Goal: Information Seeking & Learning: Learn about a topic

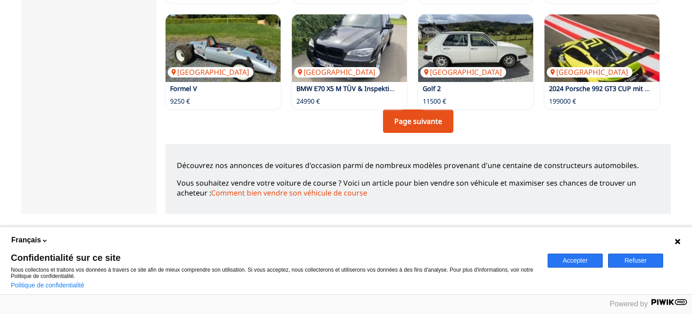
scroll to position [721, 0]
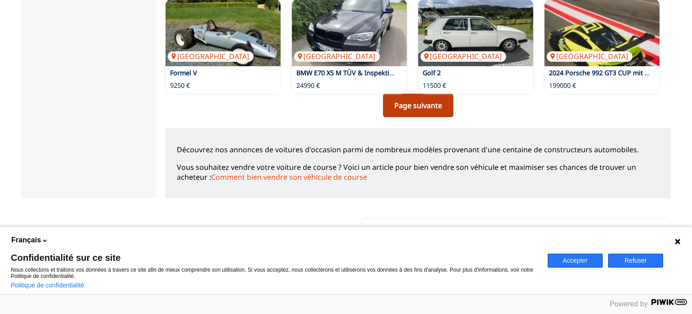
click at [403, 102] on link "Page suivante" at bounding box center [418, 105] width 70 height 23
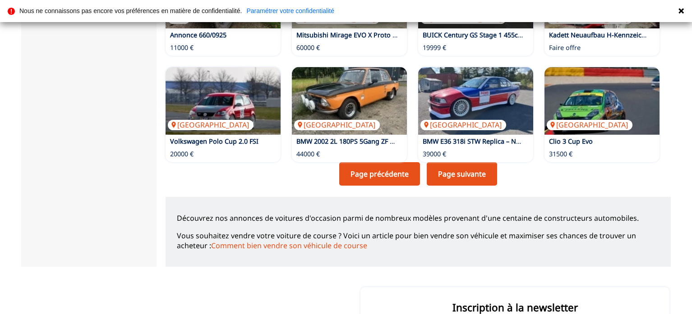
scroll to position [676, 0]
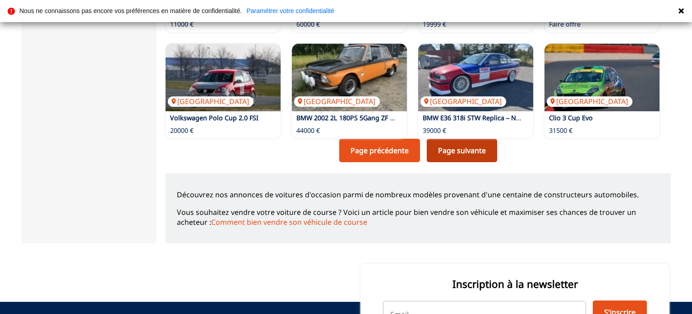
click at [460, 146] on link "Page suivante" at bounding box center [461, 150] width 70 height 23
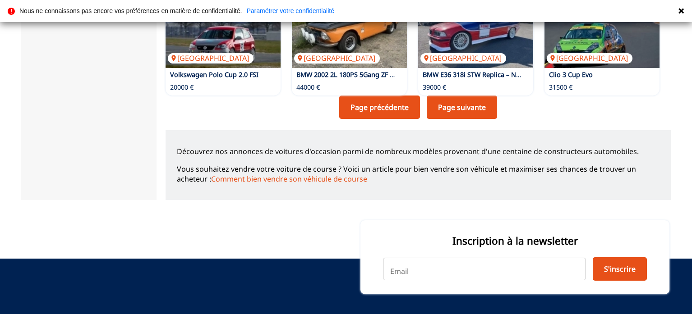
scroll to position [766, 0]
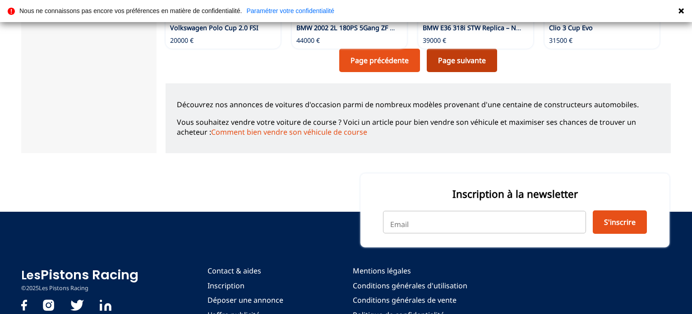
click at [481, 54] on link "Page suivante" at bounding box center [461, 60] width 70 height 23
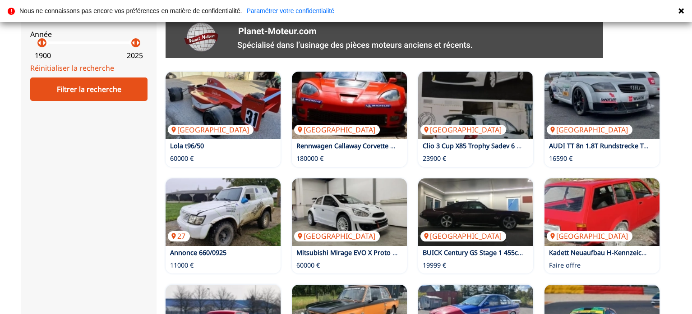
scroll to position [451, 0]
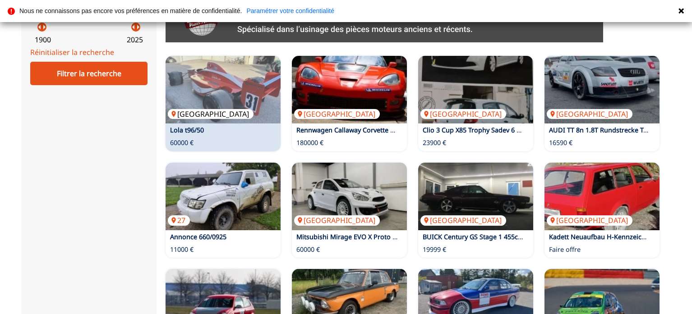
click at [234, 63] on img at bounding box center [222, 90] width 115 height 68
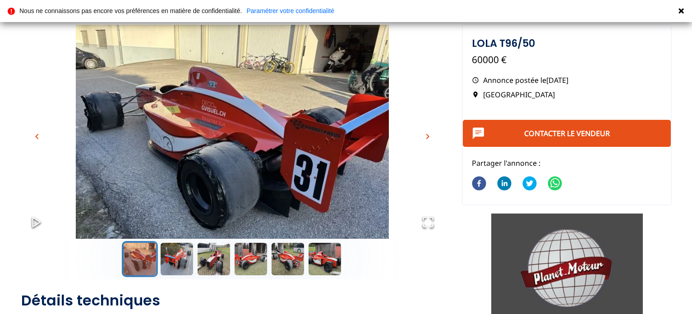
scroll to position [45, 0]
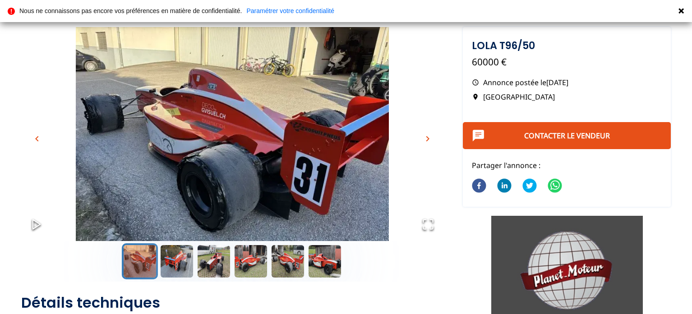
click at [253, 76] on img "Go to Slide 1" at bounding box center [232, 144] width 422 height 234
click at [429, 135] on span "chevron_right" at bounding box center [427, 138] width 11 height 11
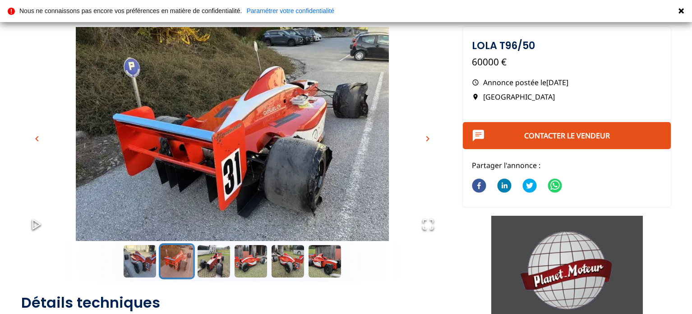
click at [429, 135] on span "chevron_right" at bounding box center [427, 138] width 11 height 11
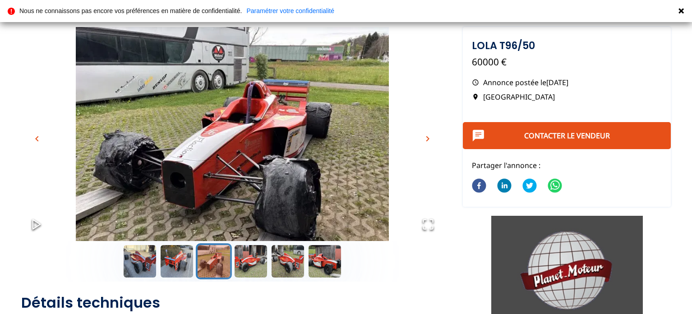
click at [429, 135] on span "chevron_right" at bounding box center [427, 138] width 11 height 11
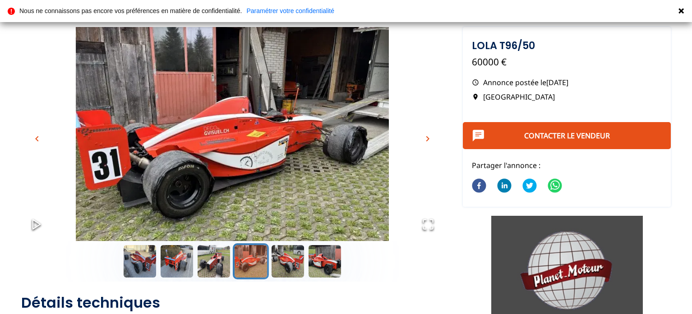
click at [429, 135] on span "chevron_right" at bounding box center [427, 138] width 11 height 11
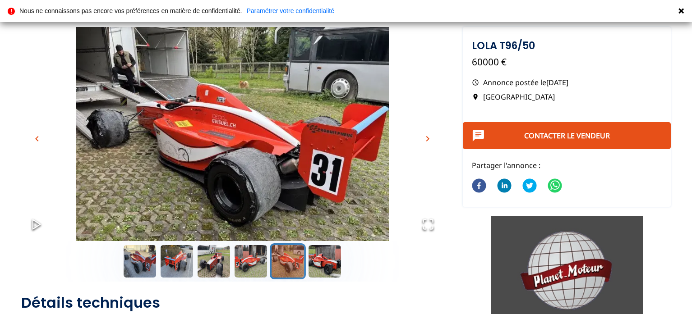
click at [429, 135] on span "chevron_right" at bounding box center [427, 138] width 11 height 11
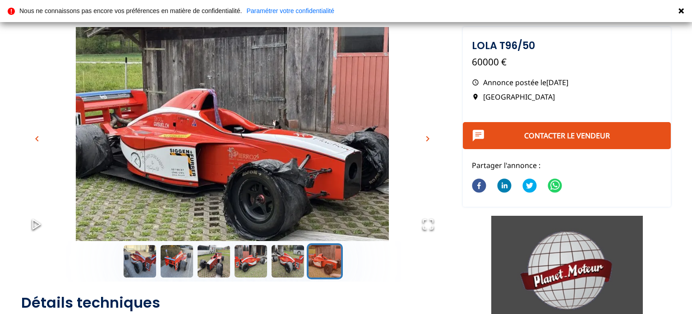
click at [429, 135] on span "chevron_right" at bounding box center [427, 138] width 11 height 11
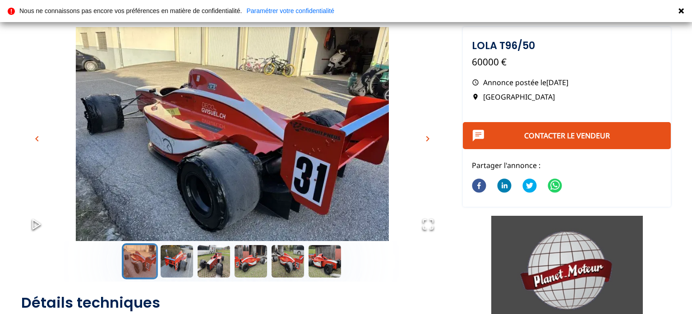
click at [429, 135] on span "chevron_right" at bounding box center [427, 138] width 11 height 11
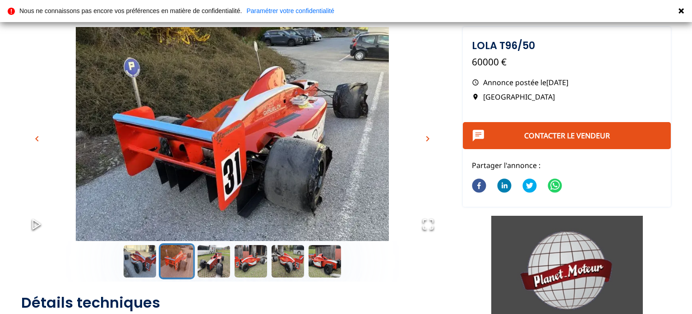
click at [429, 135] on span "chevron_right" at bounding box center [427, 138] width 11 height 11
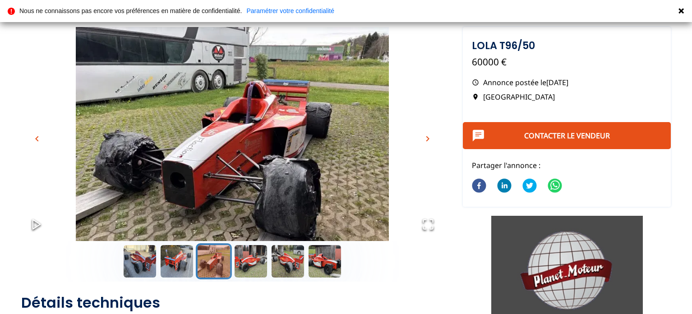
click at [429, 135] on span "chevron_right" at bounding box center [427, 138] width 11 height 11
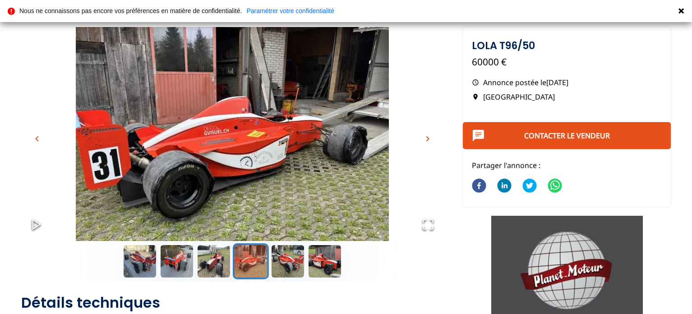
click at [429, 135] on span "chevron_right" at bounding box center [427, 138] width 11 height 11
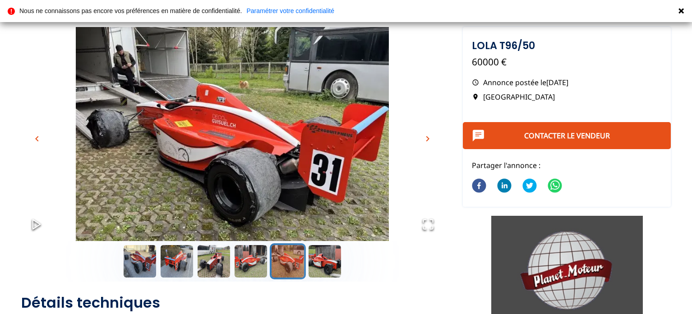
click at [429, 135] on span "chevron_right" at bounding box center [427, 138] width 11 height 11
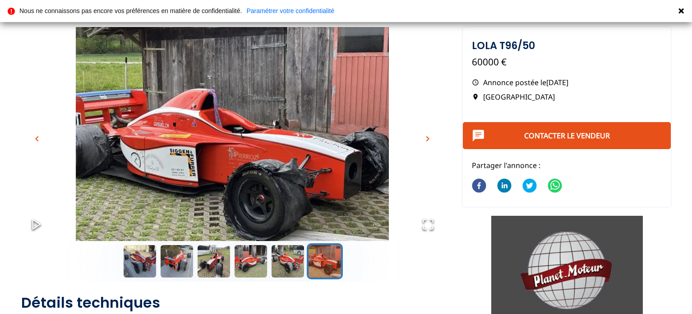
click at [429, 135] on span "chevron_right" at bounding box center [427, 138] width 11 height 11
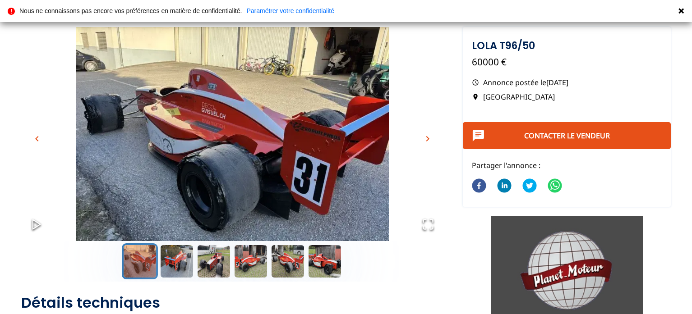
click at [429, 135] on span "chevron_right" at bounding box center [427, 138] width 11 height 11
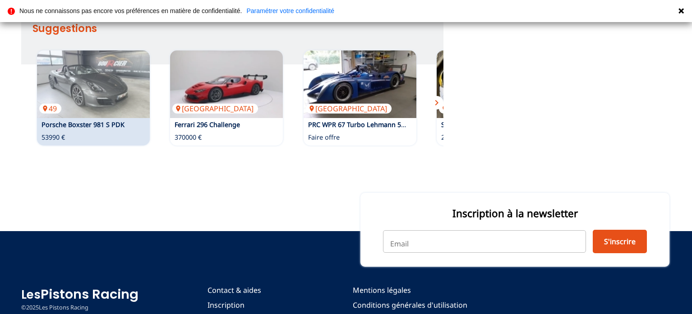
scroll to position [541, 0]
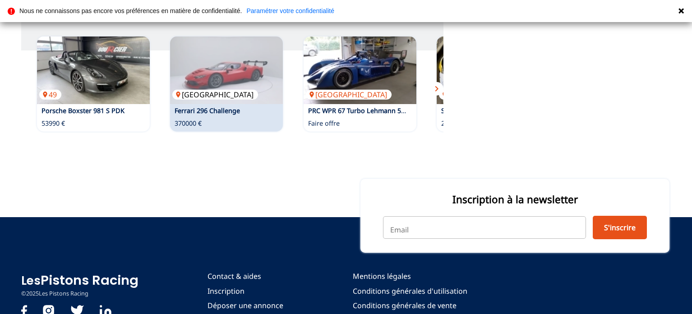
click at [225, 66] on img at bounding box center [226, 71] width 113 height 68
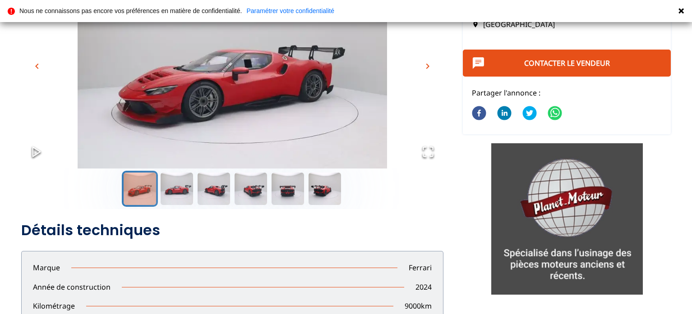
scroll to position [90, 0]
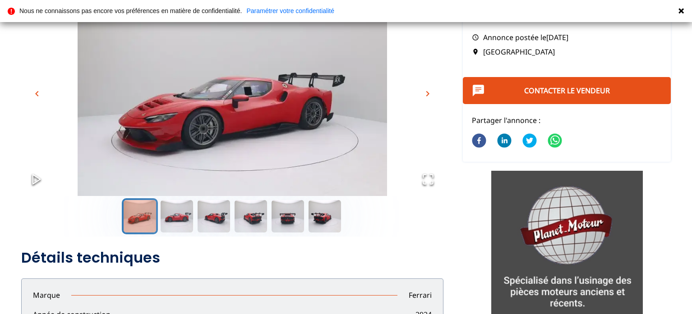
click at [430, 89] on span "chevron_right" at bounding box center [427, 93] width 11 height 11
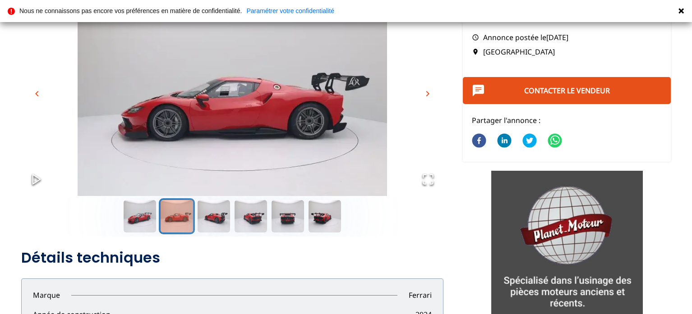
click at [429, 89] on span "chevron_right" at bounding box center [427, 93] width 11 height 11
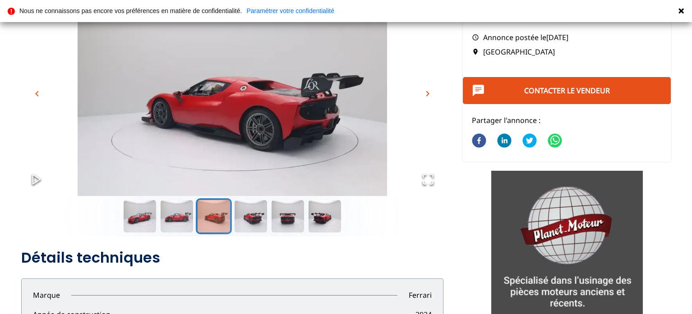
click at [429, 89] on span "chevron_right" at bounding box center [427, 93] width 11 height 11
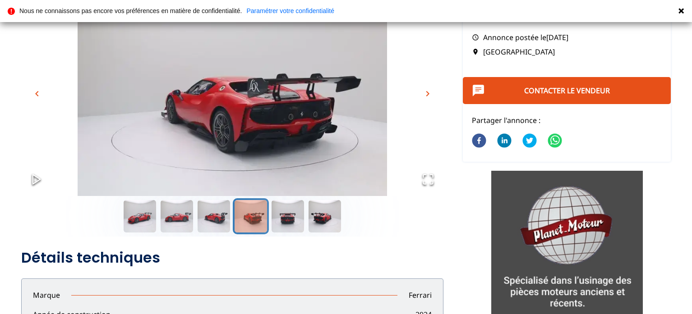
click at [429, 89] on span "chevron_right" at bounding box center [427, 93] width 11 height 11
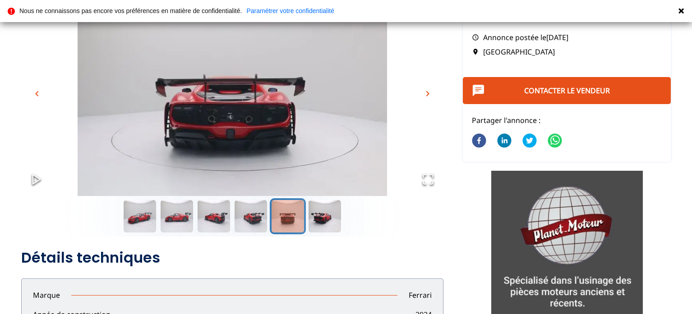
click at [429, 89] on span "chevron_right" at bounding box center [427, 93] width 11 height 11
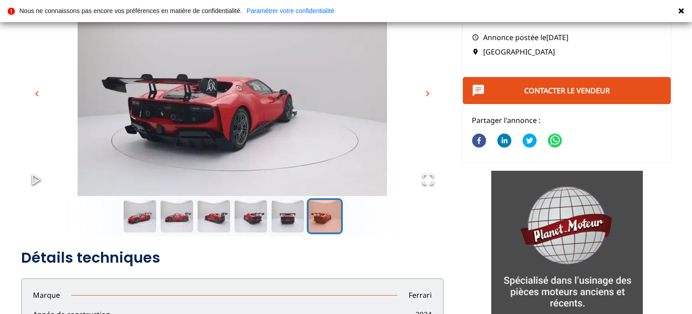
click at [429, 89] on span "chevron_right" at bounding box center [427, 93] width 11 height 11
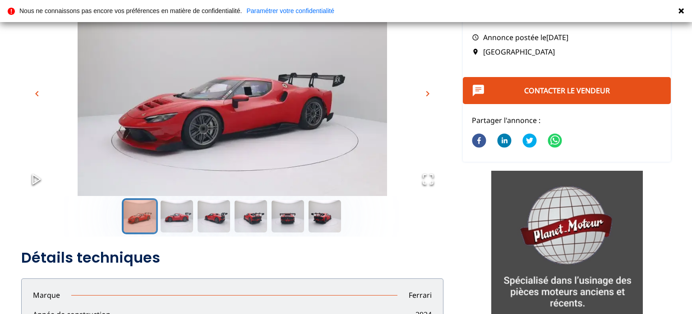
click at [429, 89] on span "chevron_right" at bounding box center [427, 93] width 11 height 11
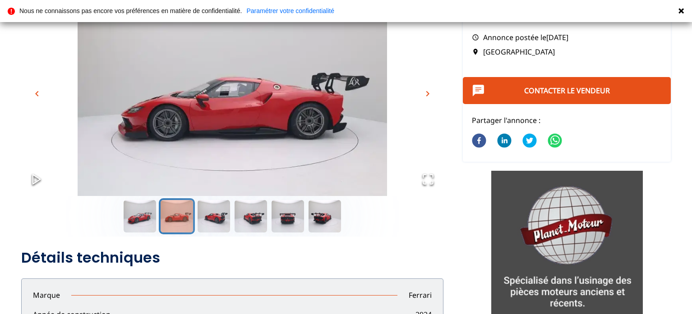
click at [429, 89] on span "chevron_right" at bounding box center [427, 93] width 11 height 11
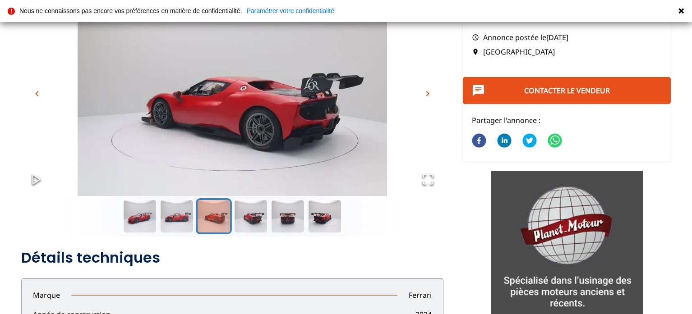
click at [429, 89] on span "chevron_right" at bounding box center [427, 93] width 11 height 11
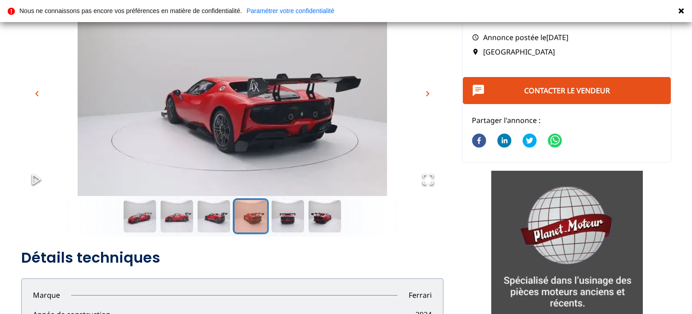
click at [429, 89] on span "chevron_right" at bounding box center [427, 93] width 11 height 11
